Goal: Check status

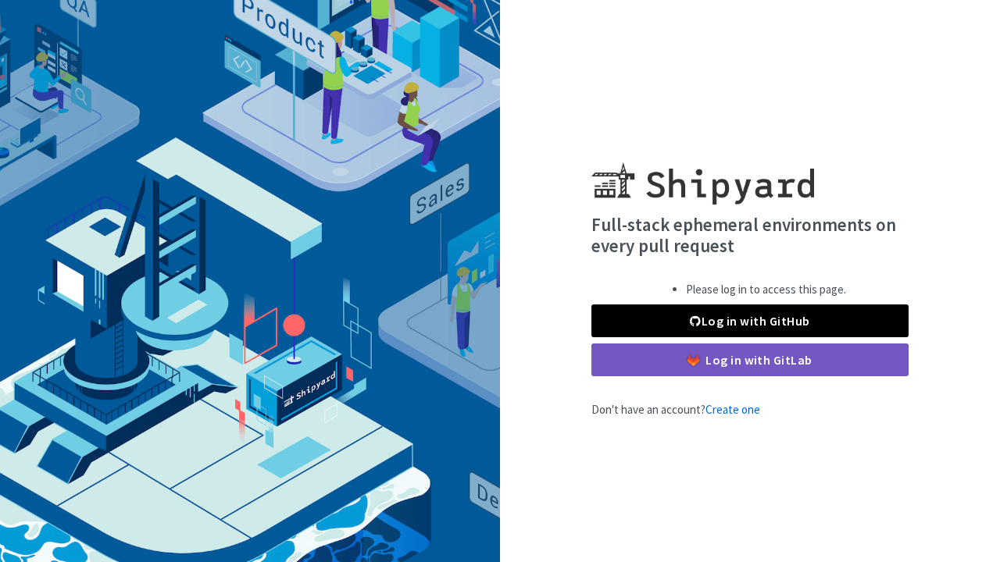
click at [720, 320] on link "Log in with GitHub" at bounding box center [749, 321] width 317 height 33
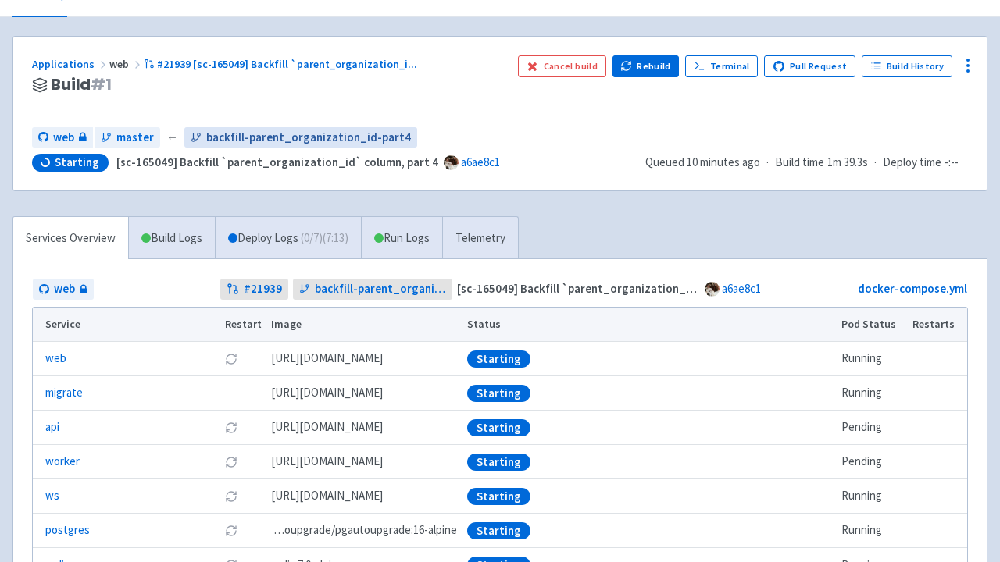
scroll to position [82, 0]
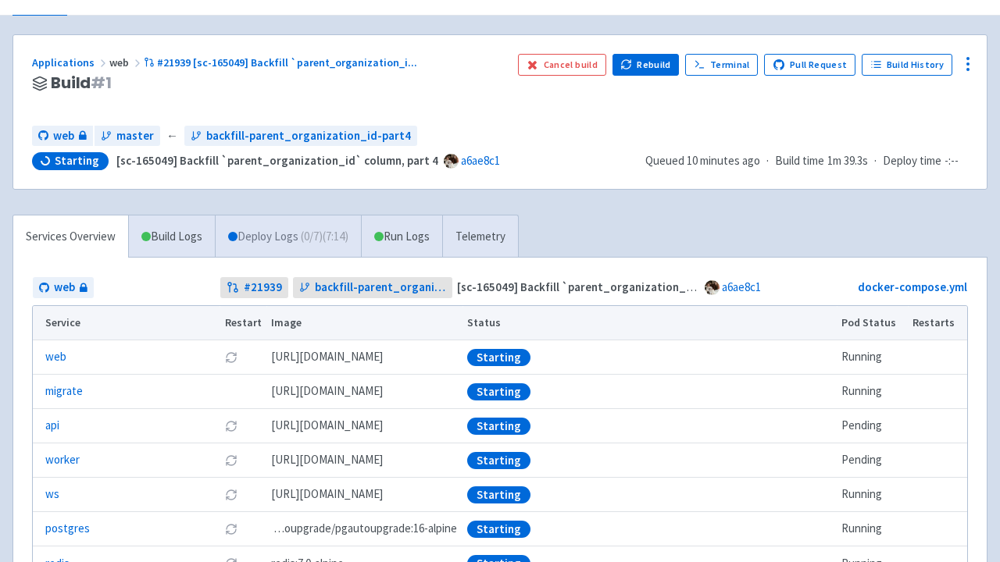
click at [259, 241] on link "Deploy Logs ( 0 / 7 ) (7:14)" at bounding box center [288, 237] width 146 height 43
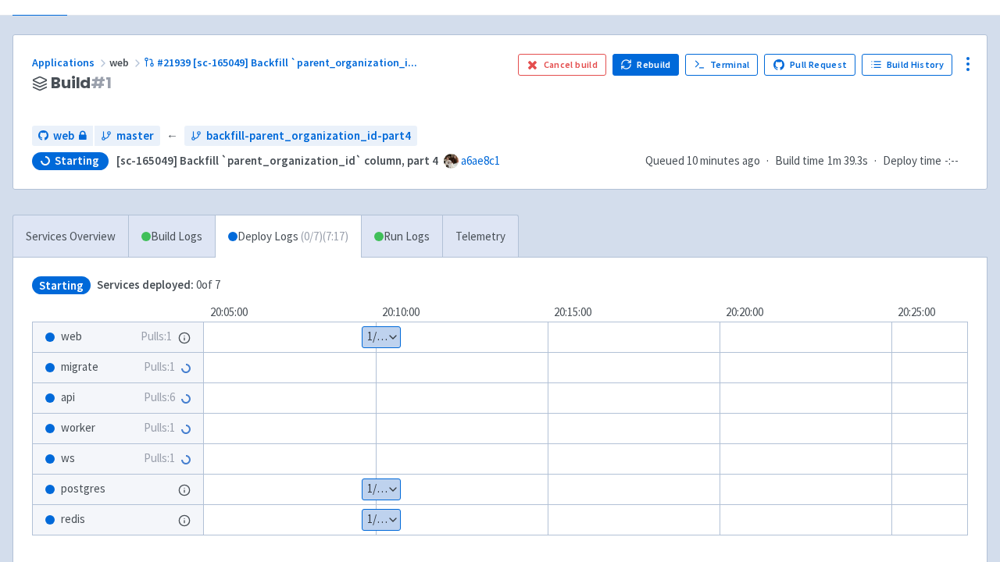
click at [381, 341] on button "Show details" at bounding box center [380, 337] width 37 height 20
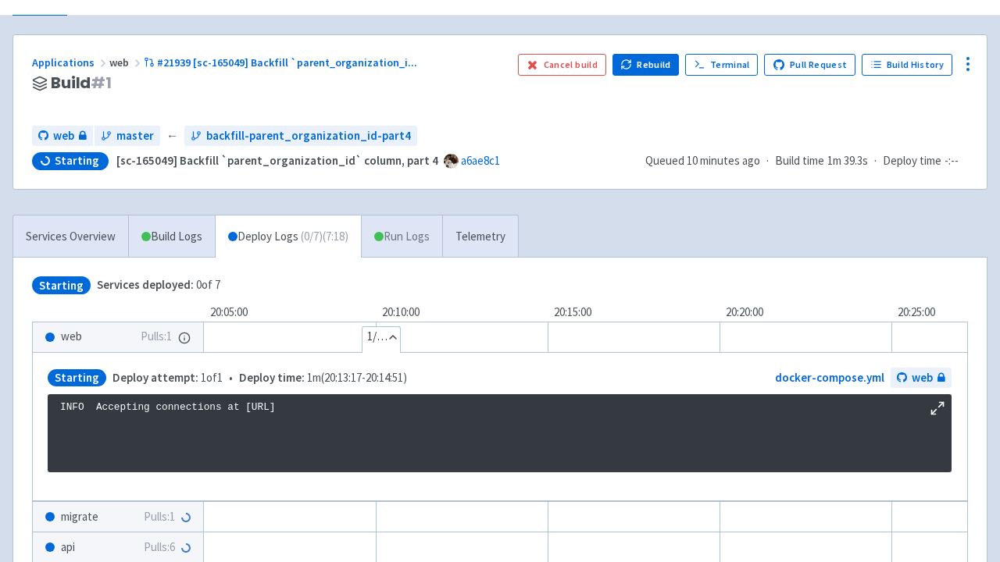
click at [417, 244] on link "Run Logs" at bounding box center [401, 237] width 81 height 43
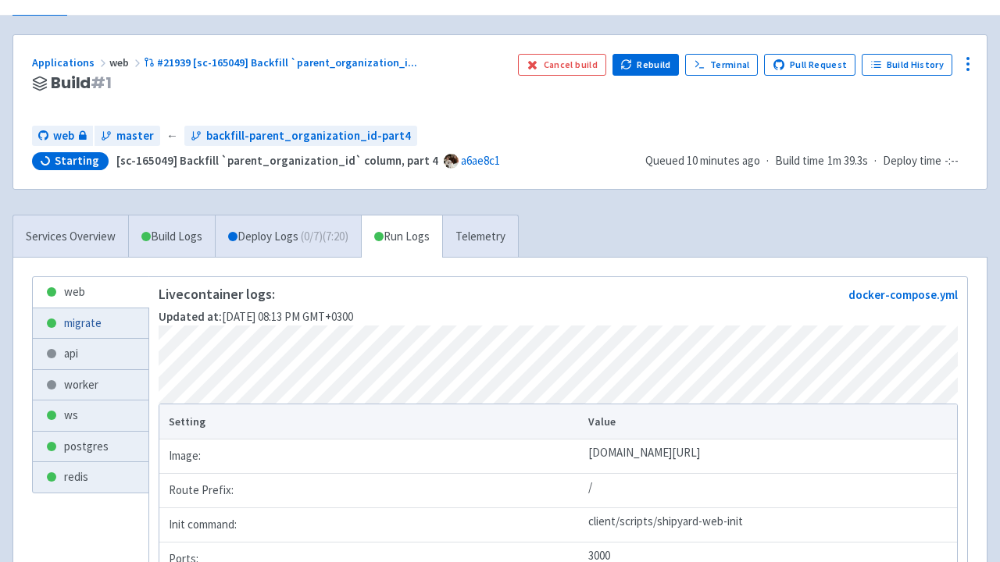
click at [93, 321] on link "migrate" at bounding box center [91, 324] width 116 height 30
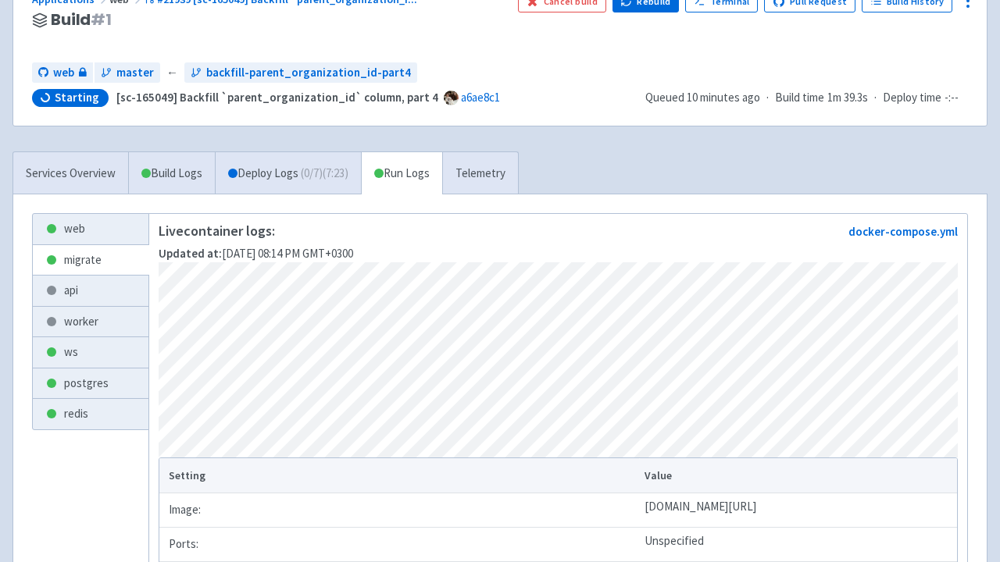
scroll to position [142, 0]
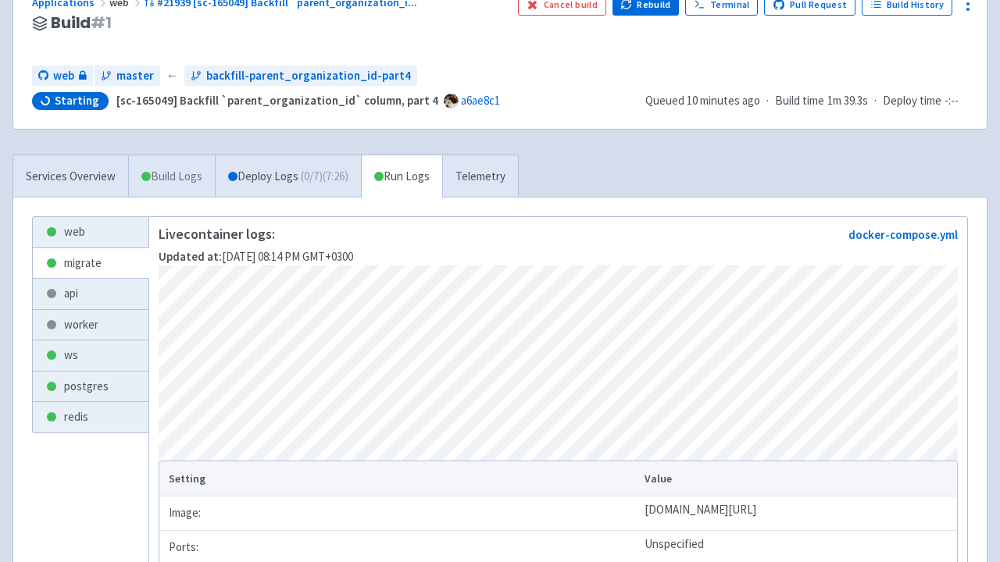
click at [166, 181] on link "Build Logs" at bounding box center [172, 176] width 86 height 43
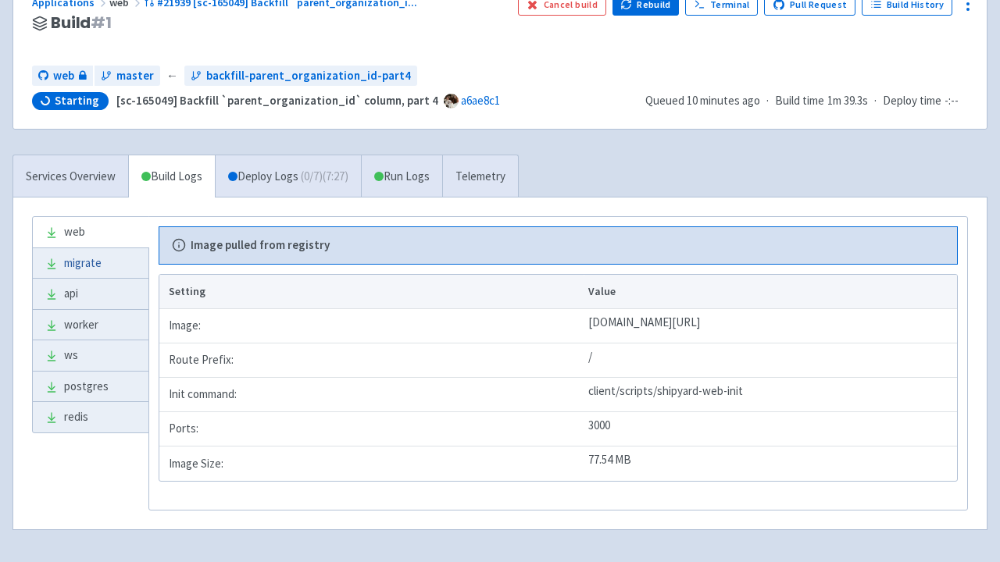
click at [101, 267] on link "migrate" at bounding box center [91, 263] width 116 height 30
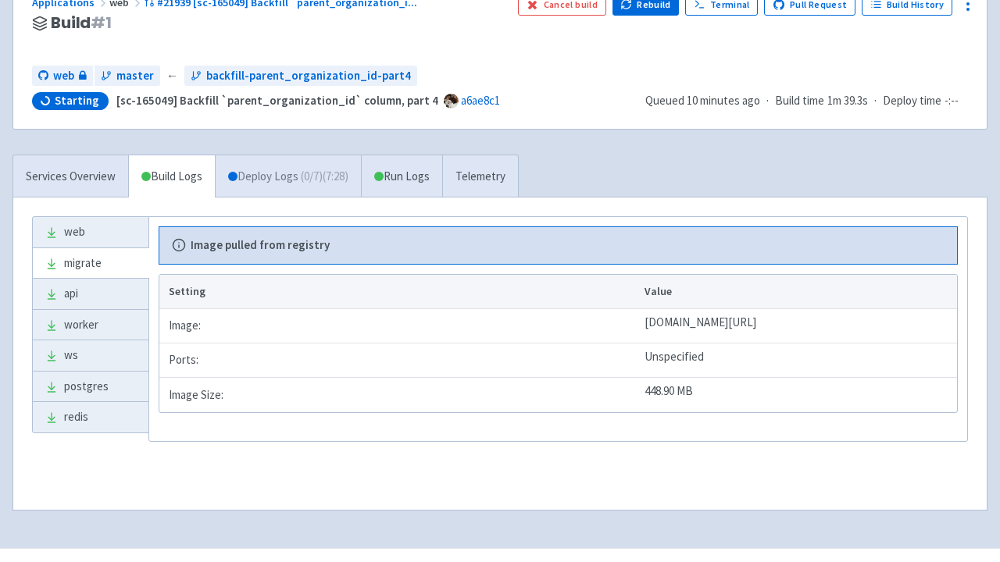
click at [277, 184] on link "Deploy Logs ( 0 / 7 ) (7:28)" at bounding box center [288, 176] width 146 height 43
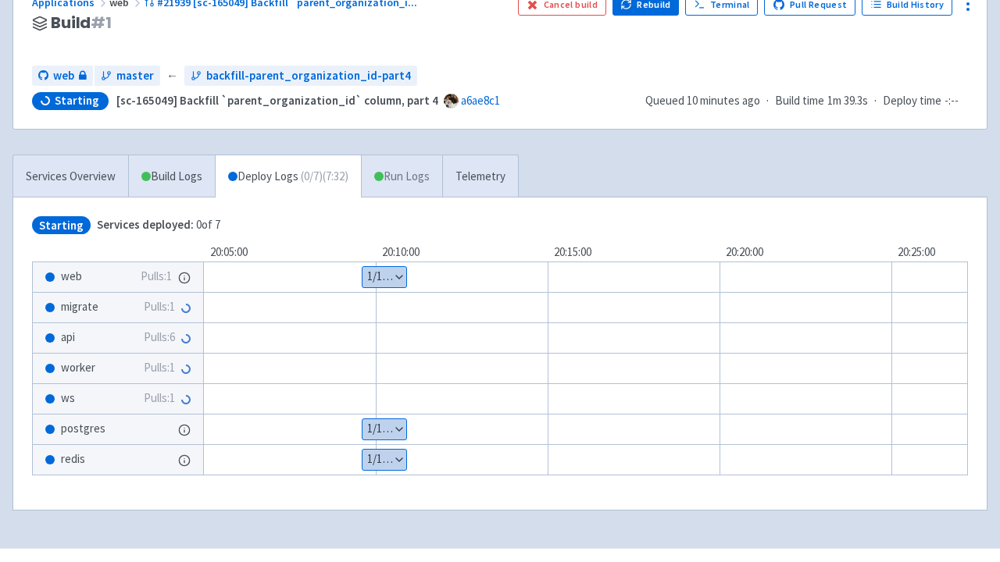
click at [414, 173] on link "Run Logs" at bounding box center [401, 176] width 81 height 43
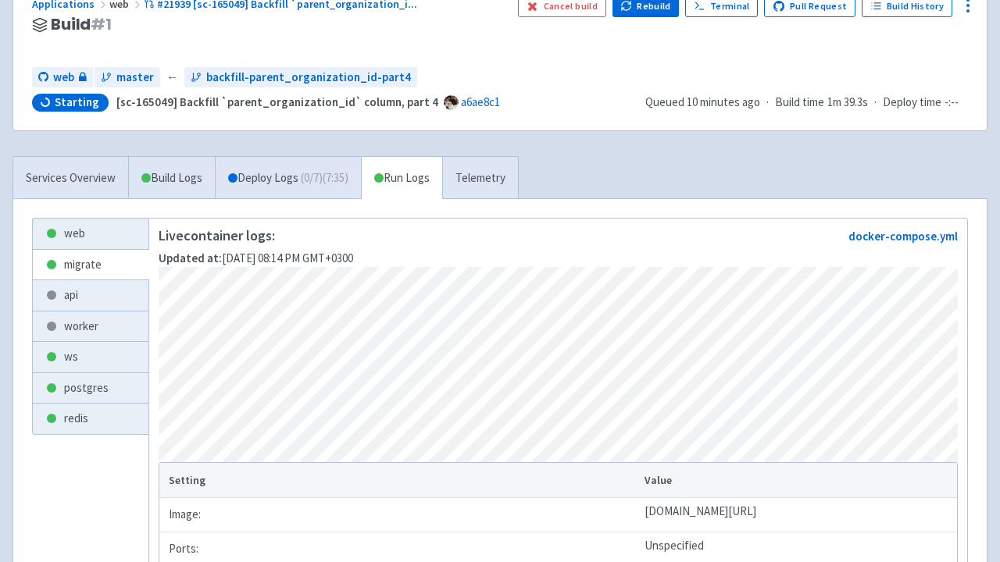
scroll to position [141, 0]
